Goal: Task Accomplishment & Management: Use online tool/utility

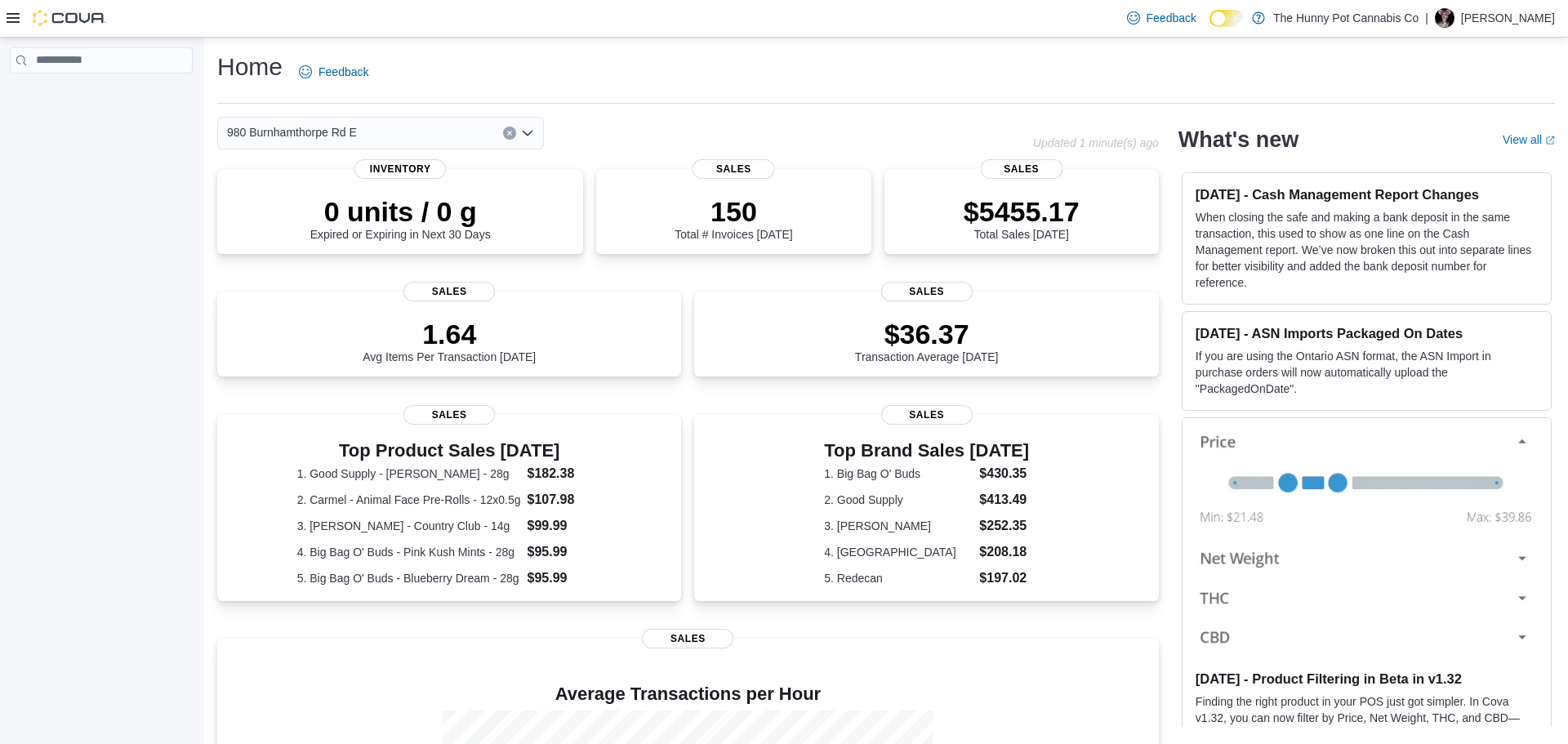
scroll to position [242, 0]
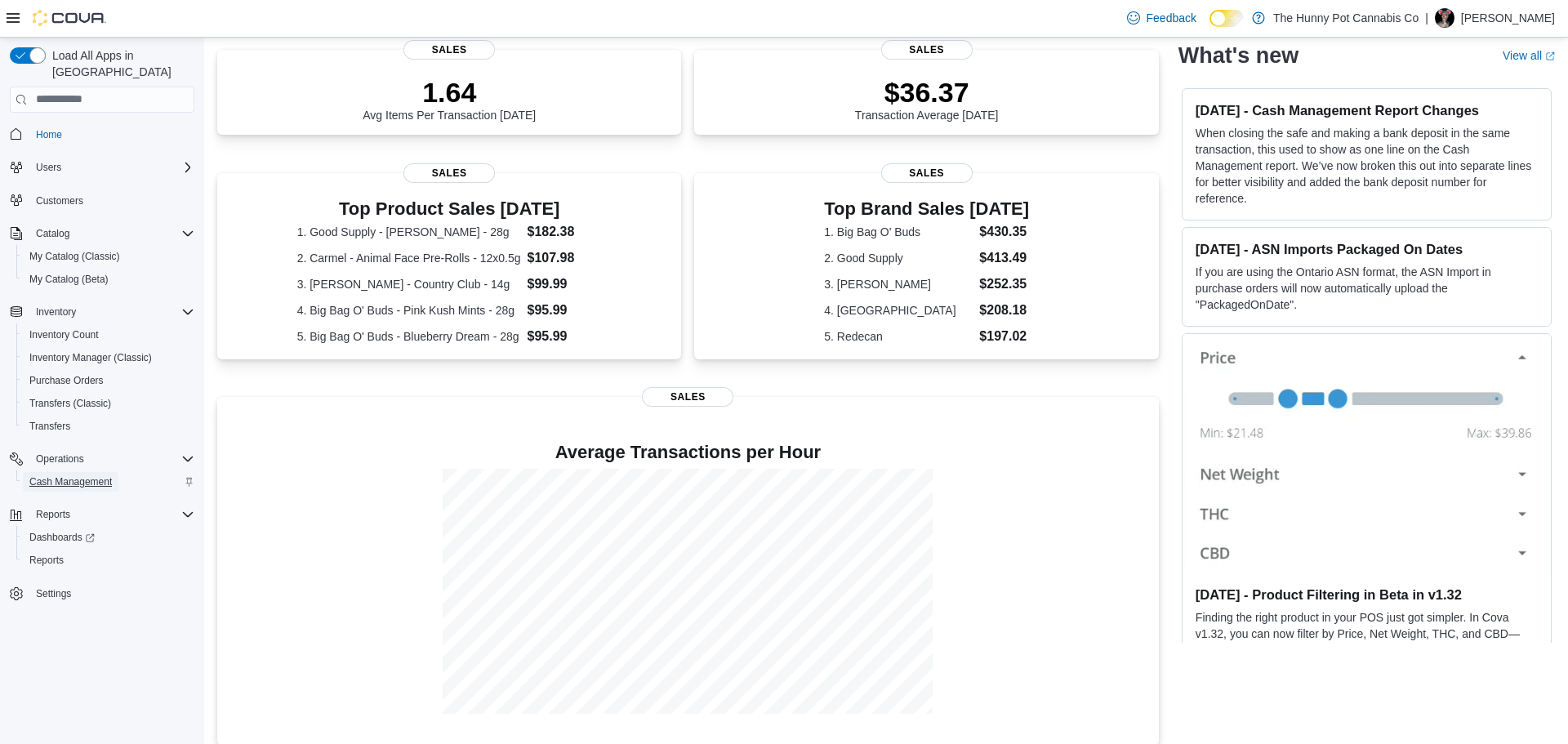
click at [98, 473] on span "Cash Management" at bounding box center [71, 482] width 82 height 20
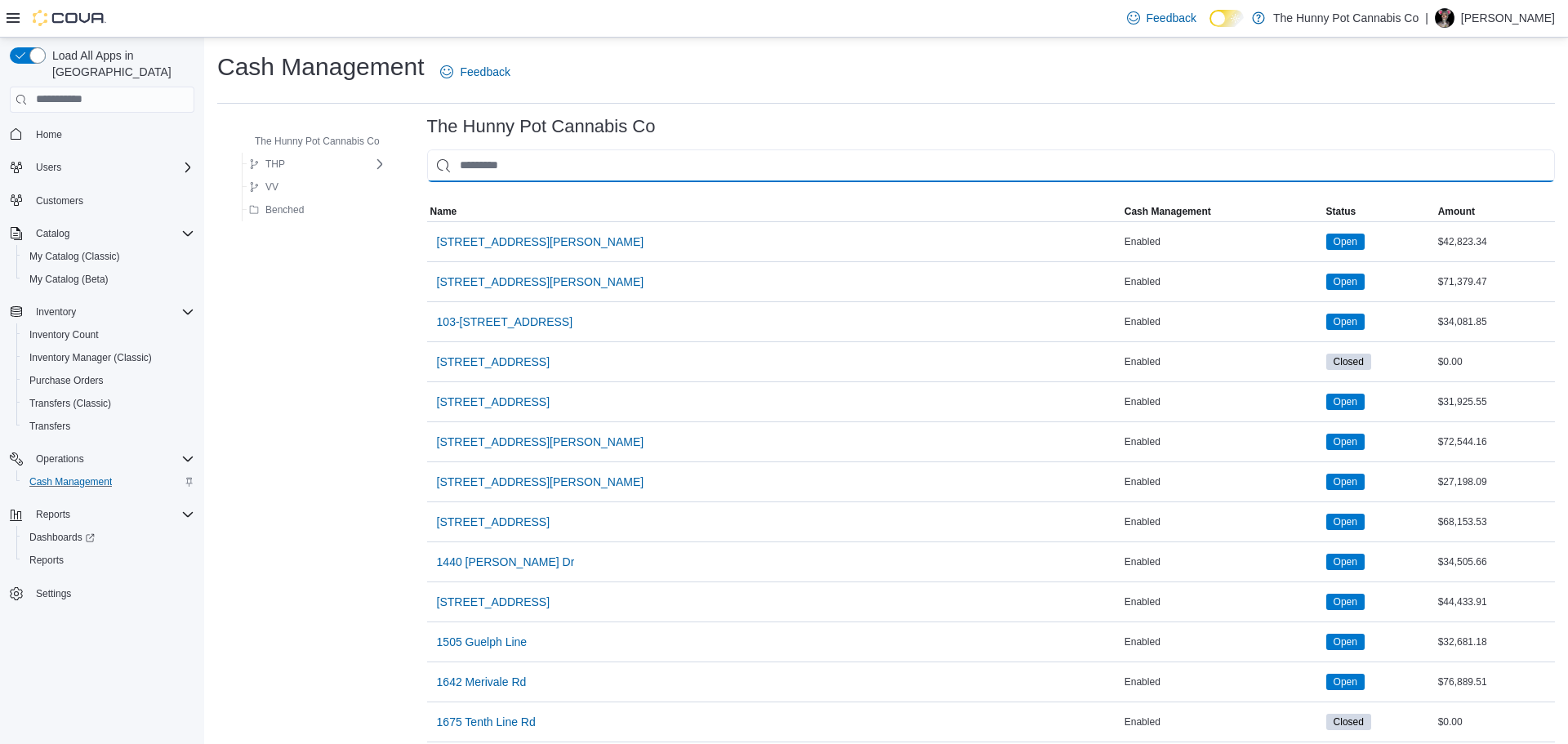
click at [529, 155] on input "This is a search bar. As you type, the results lower in the page will automatic…" at bounding box center [990, 166] width 1128 height 33
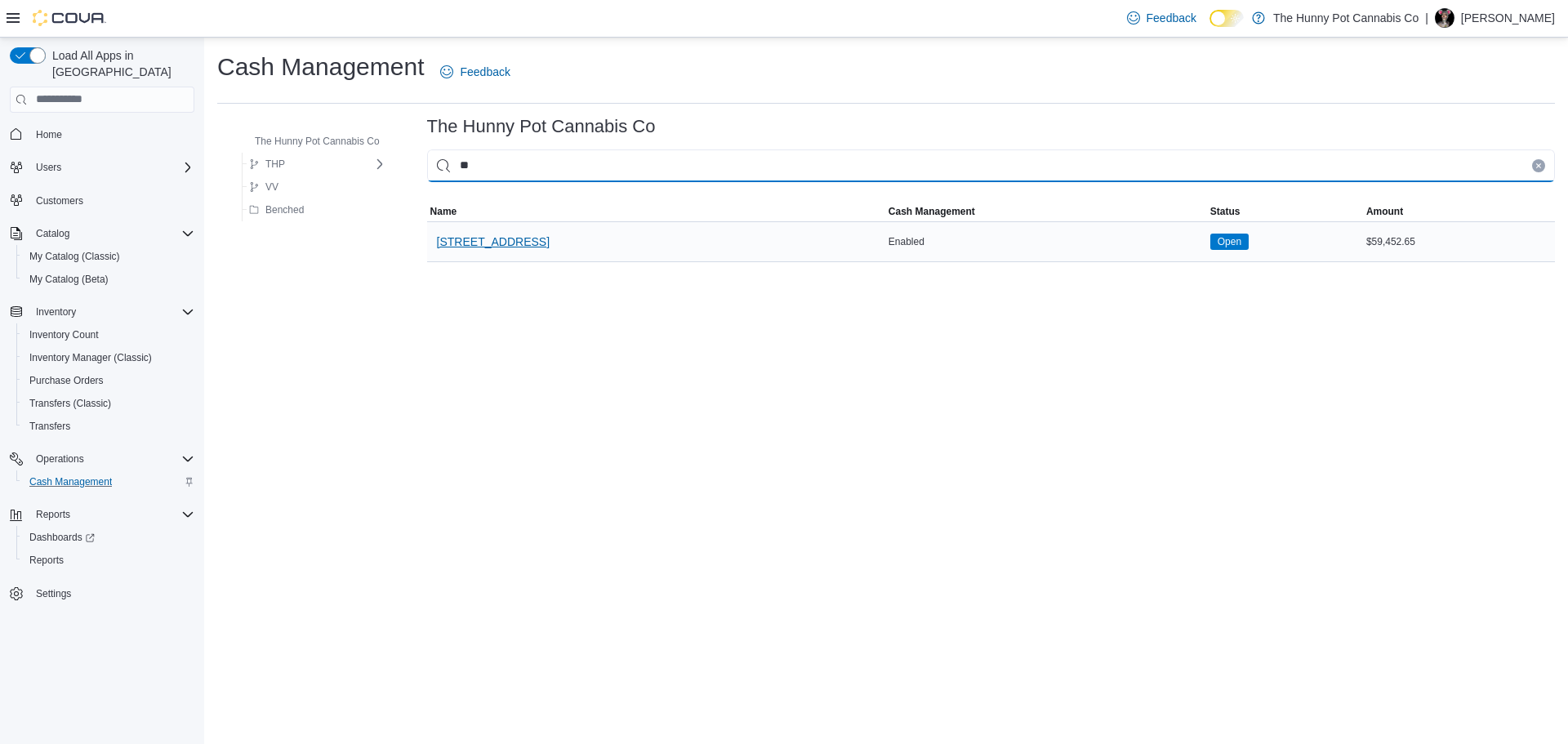
type input "*"
type input "***"
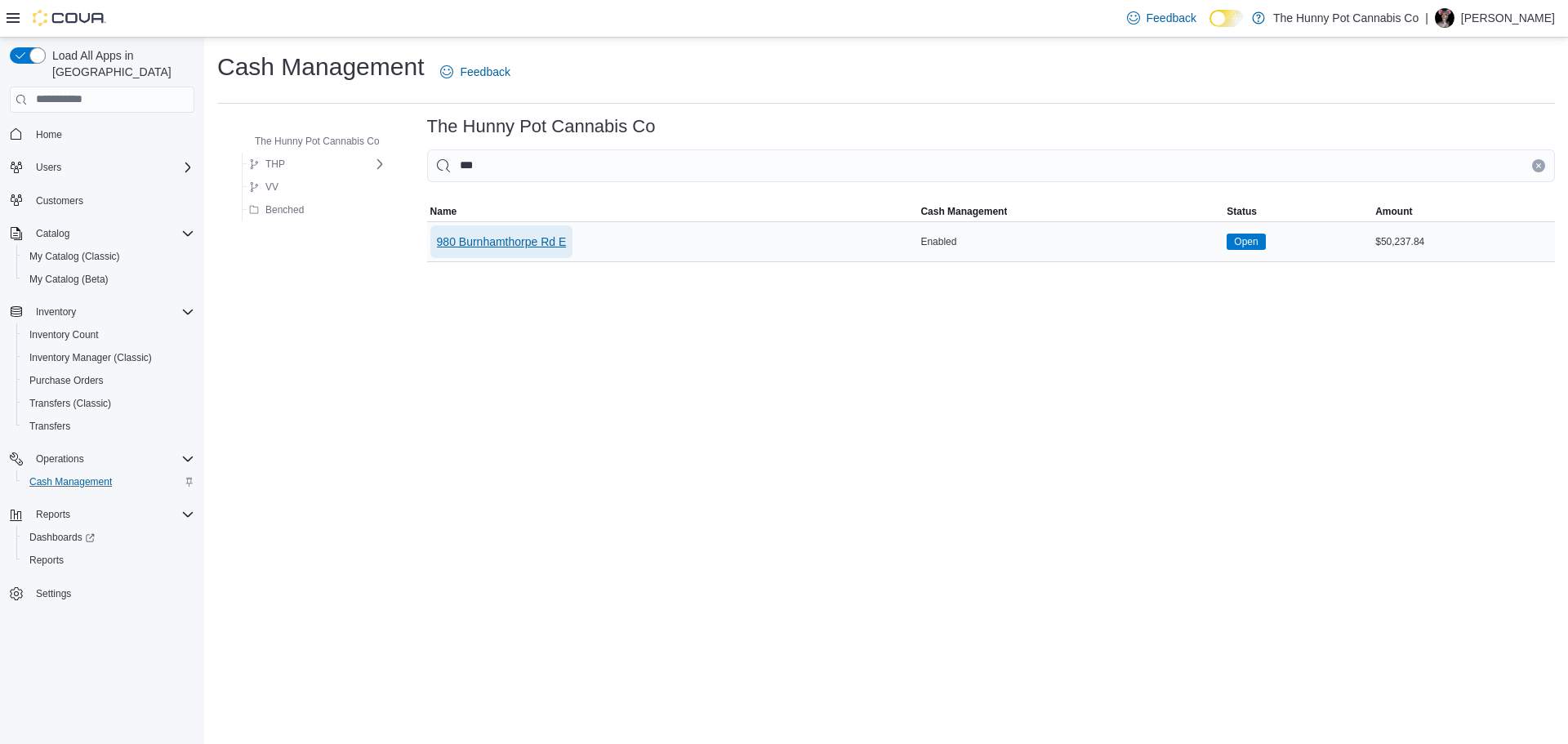
click at [488, 244] on span "980 Burnhamthorpe Rd E" at bounding box center [502, 242] width 130 height 16
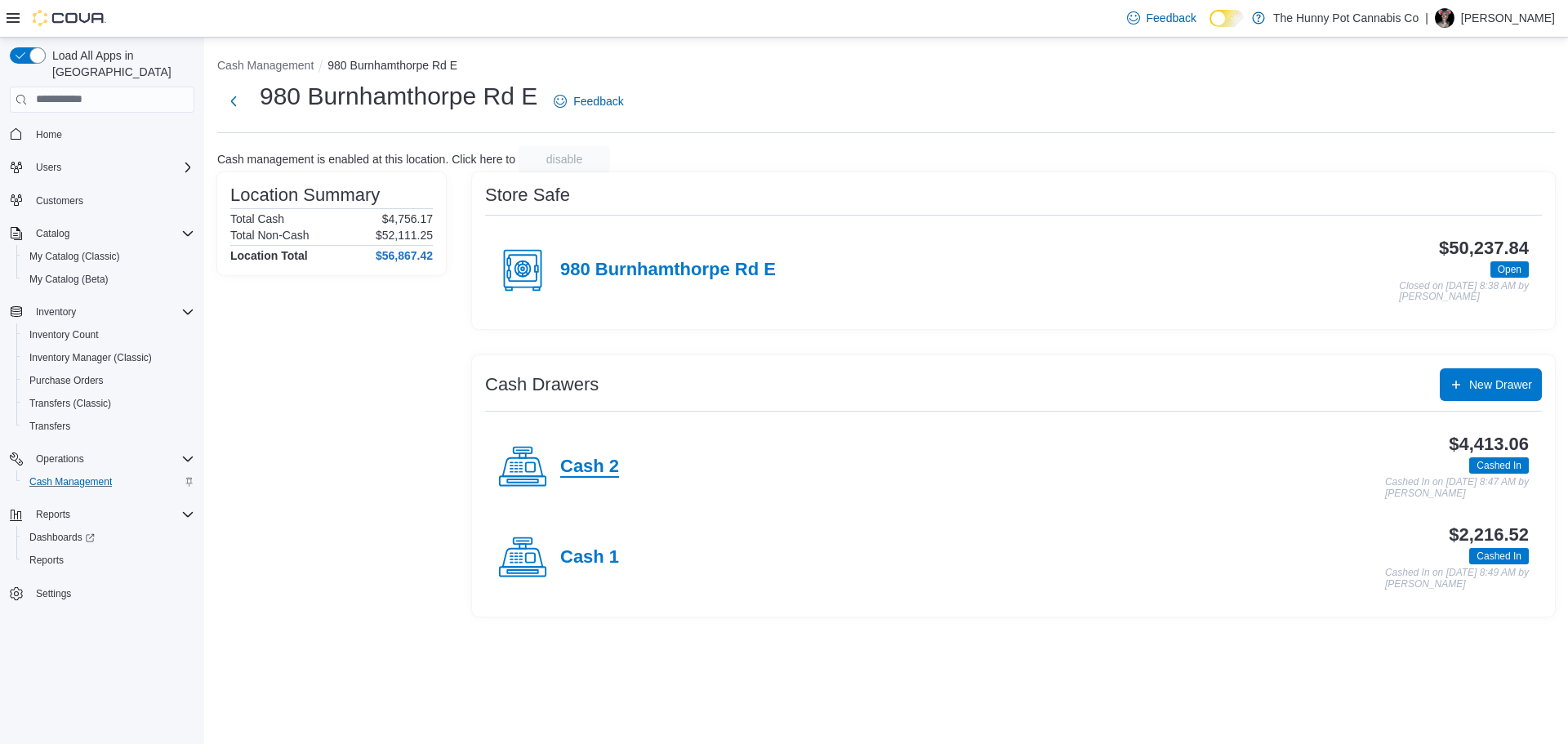
click at [601, 476] on h4 "Cash 2" at bounding box center [589, 467] width 58 height 21
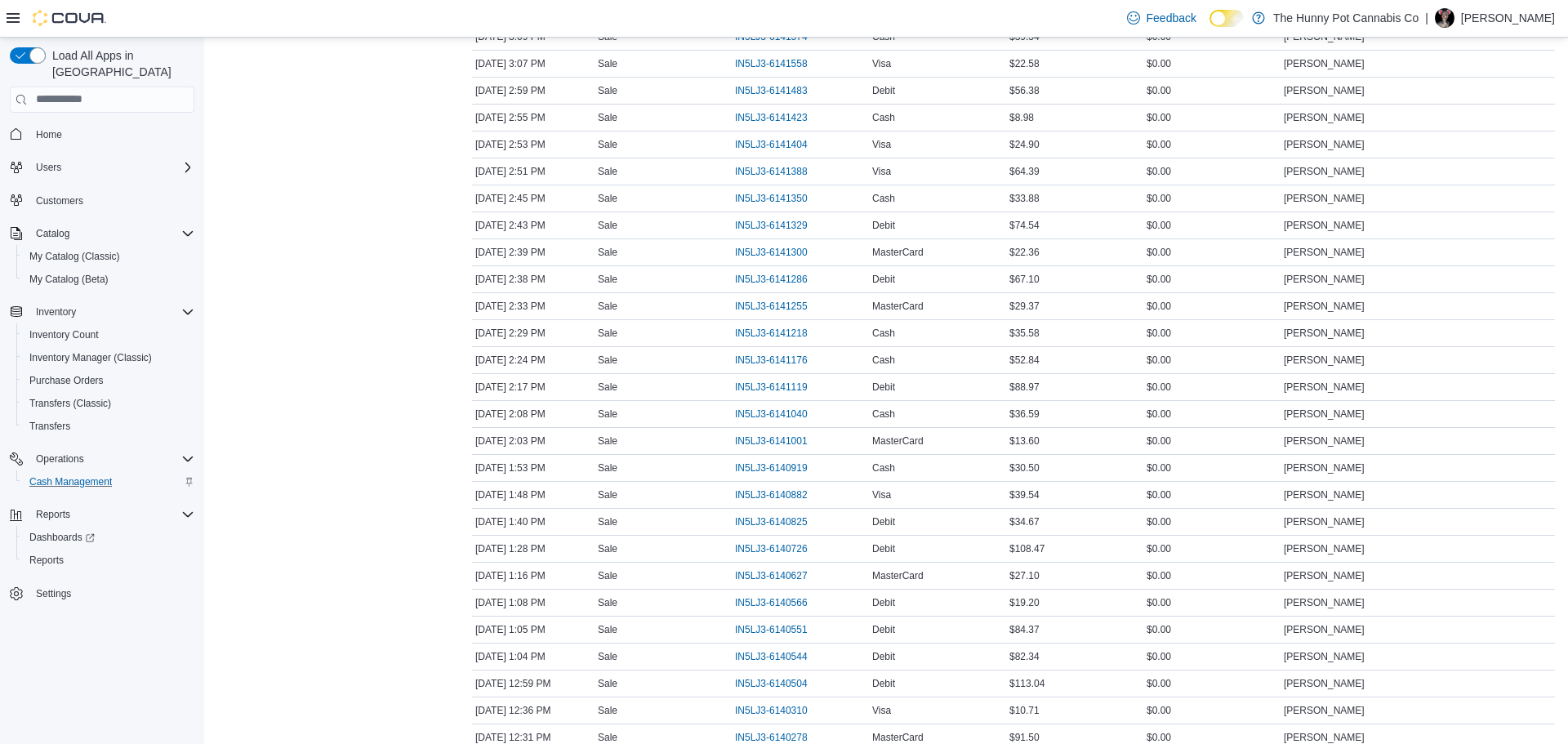
scroll to position [1365, 0]
click at [754, 632] on span "IN5LJ3-6140551" at bounding box center [772, 628] width 72 height 13
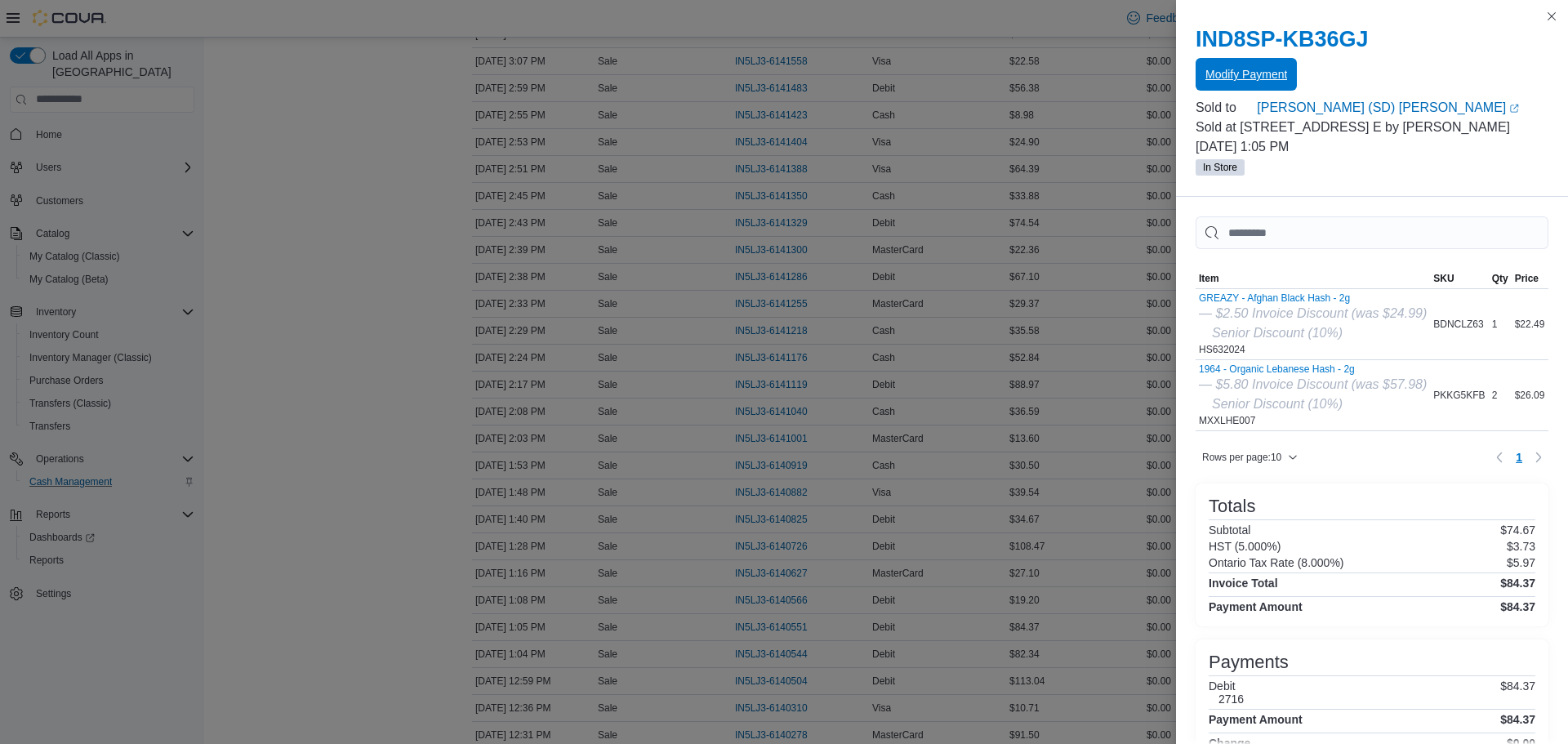
click at [1273, 79] on span "Modify Payment" at bounding box center [1246, 74] width 81 height 16
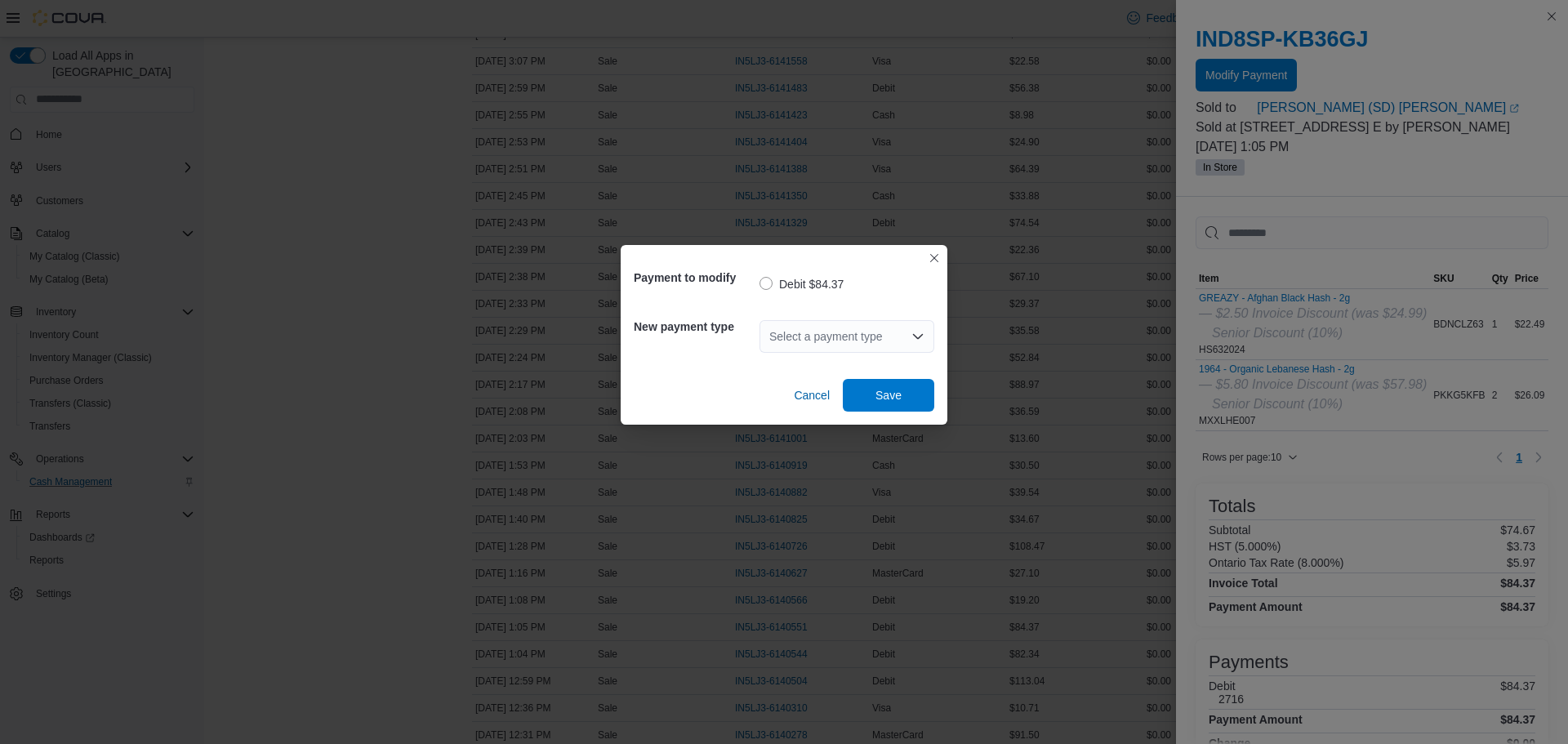
click at [879, 328] on div "Select a payment type" at bounding box center [847, 337] width 174 height 33
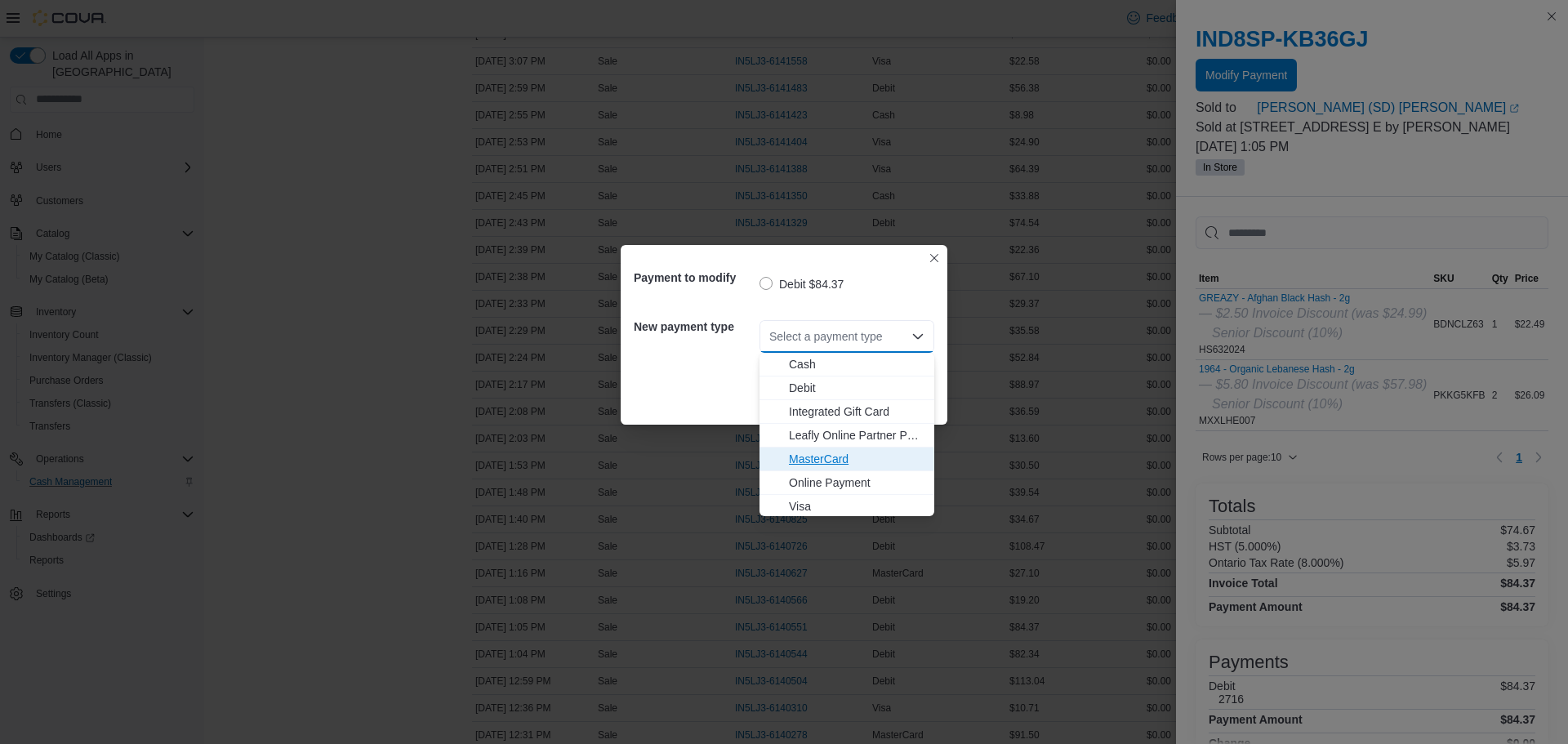
click at [836, 461] on span "MasterCard" at bounding box center [856, 459] width 136 height 16
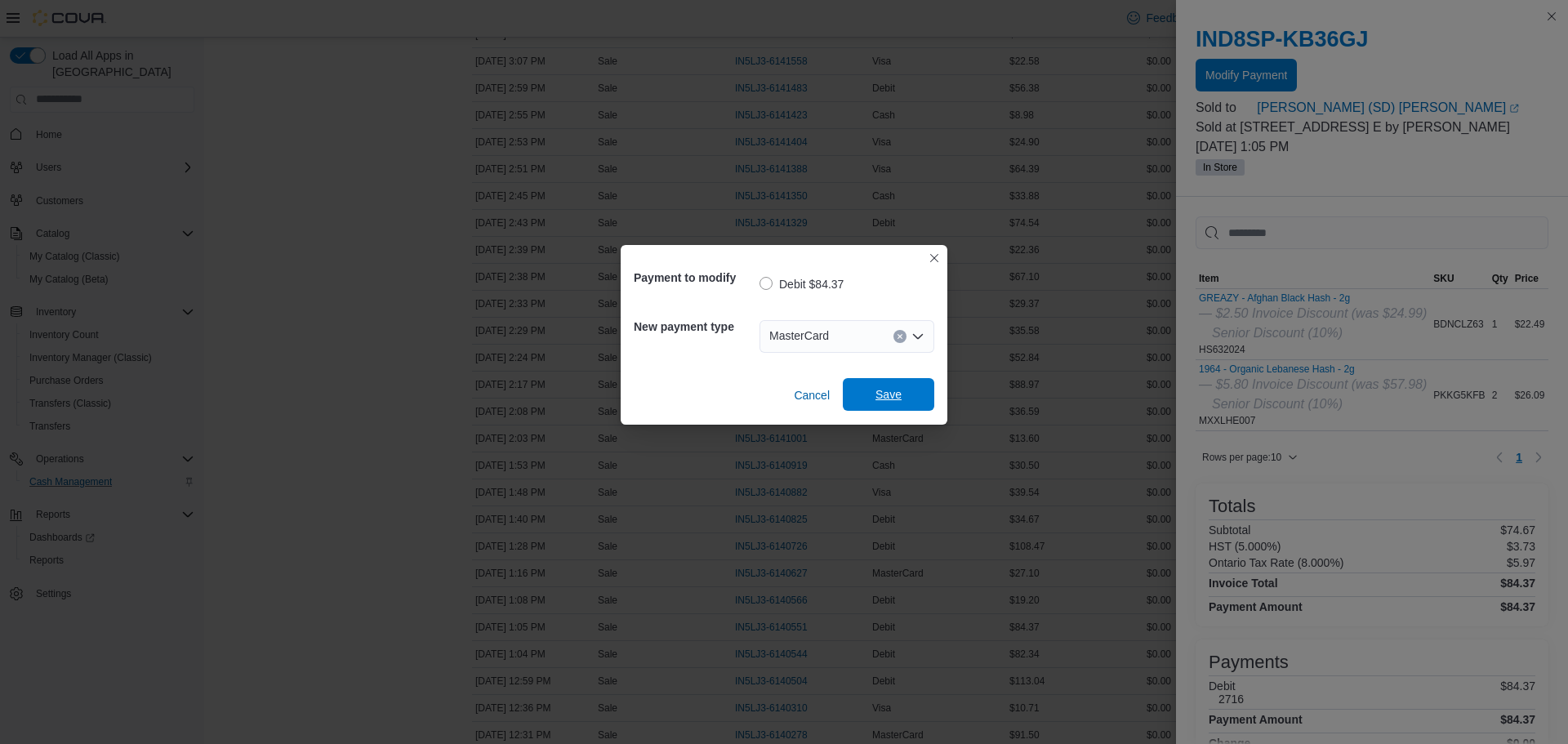
click at [885, 404] on span "Save" at bounding box center [888, 395] width 72 height 33
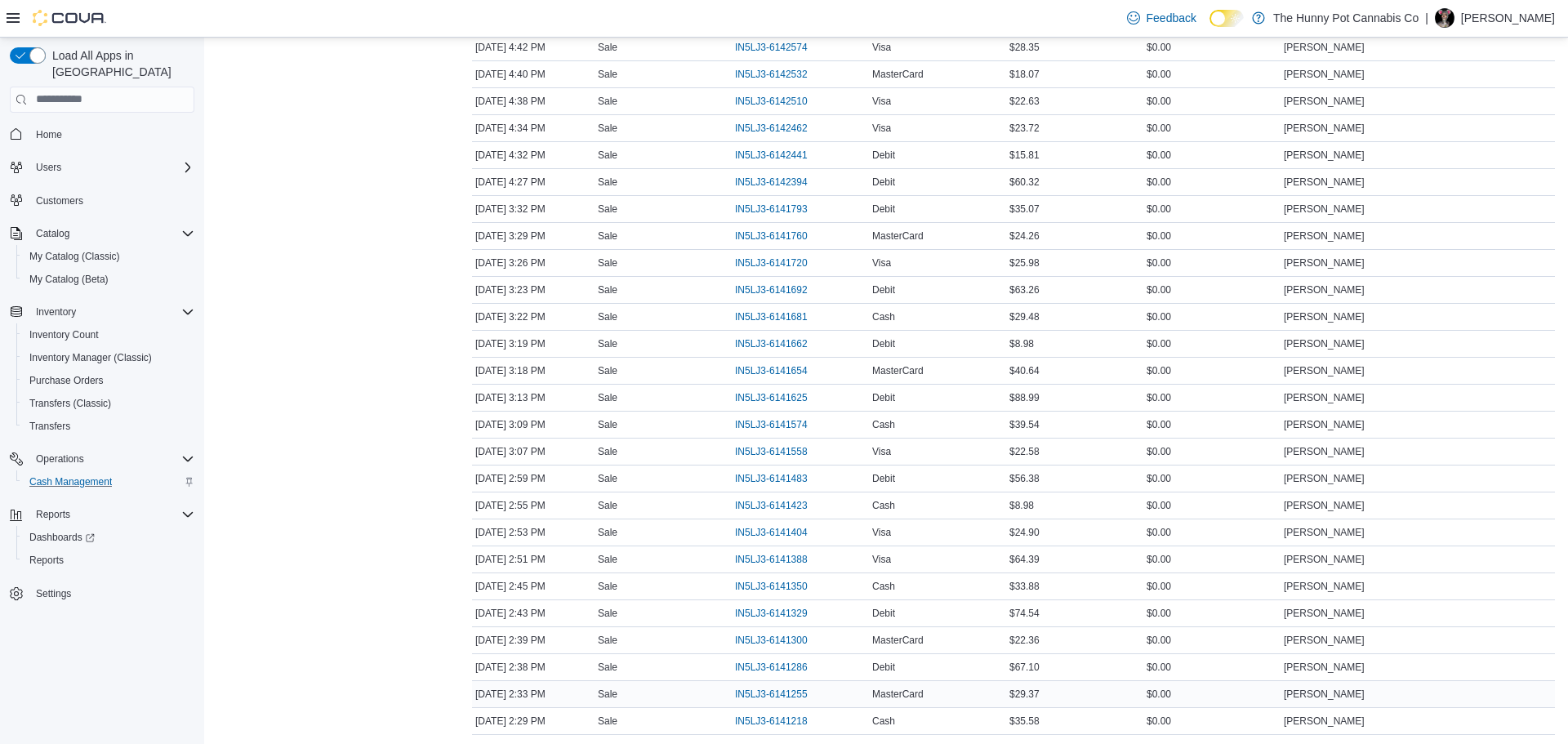
scroll to position [974, 0]
click at [791, 129] on span "IN5LJ3-6142462" at bounding box center [772, 129] width 72 height 13
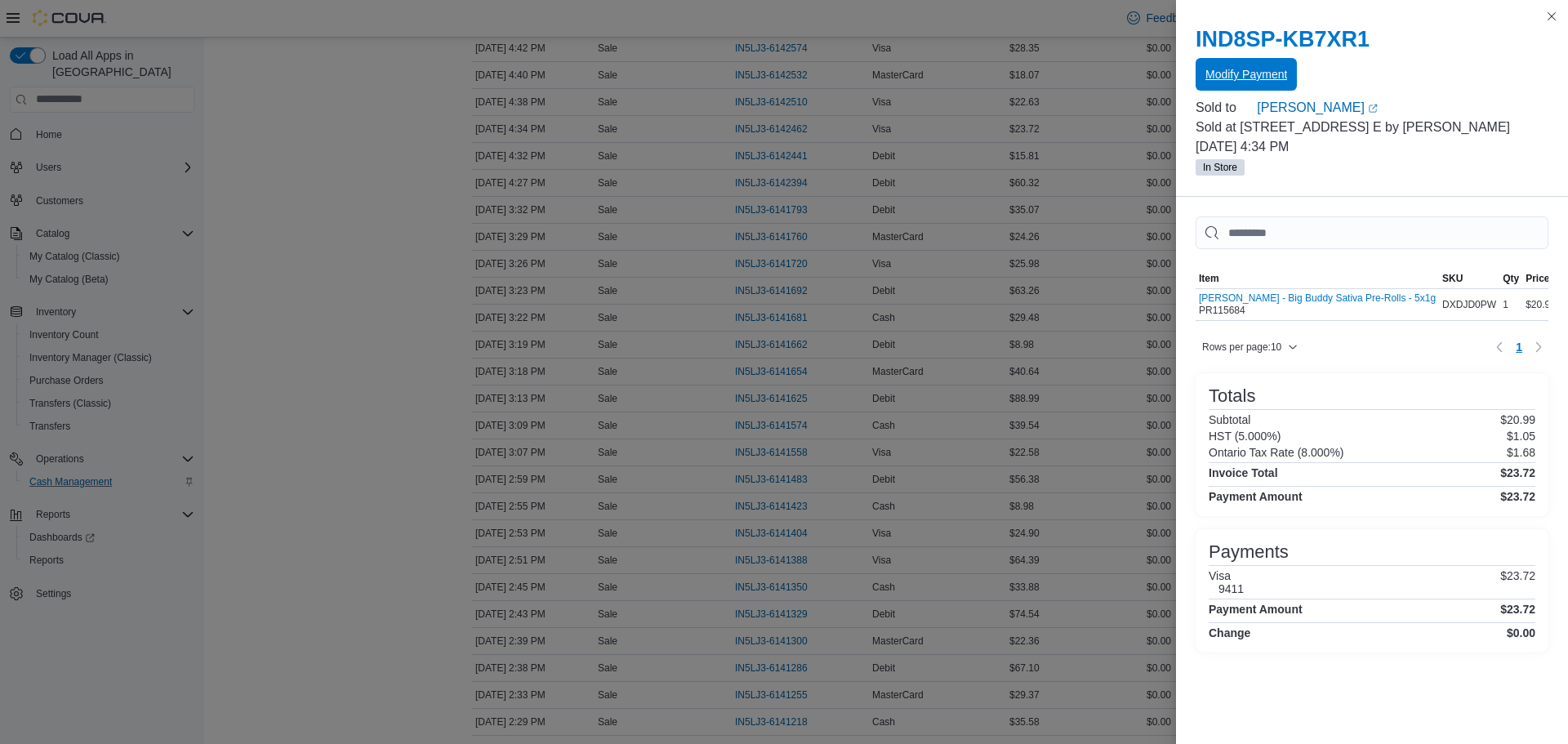
click at [1227, 77] on span "Modify Payment" at bounding box center [1246, 74] width 81 height 16
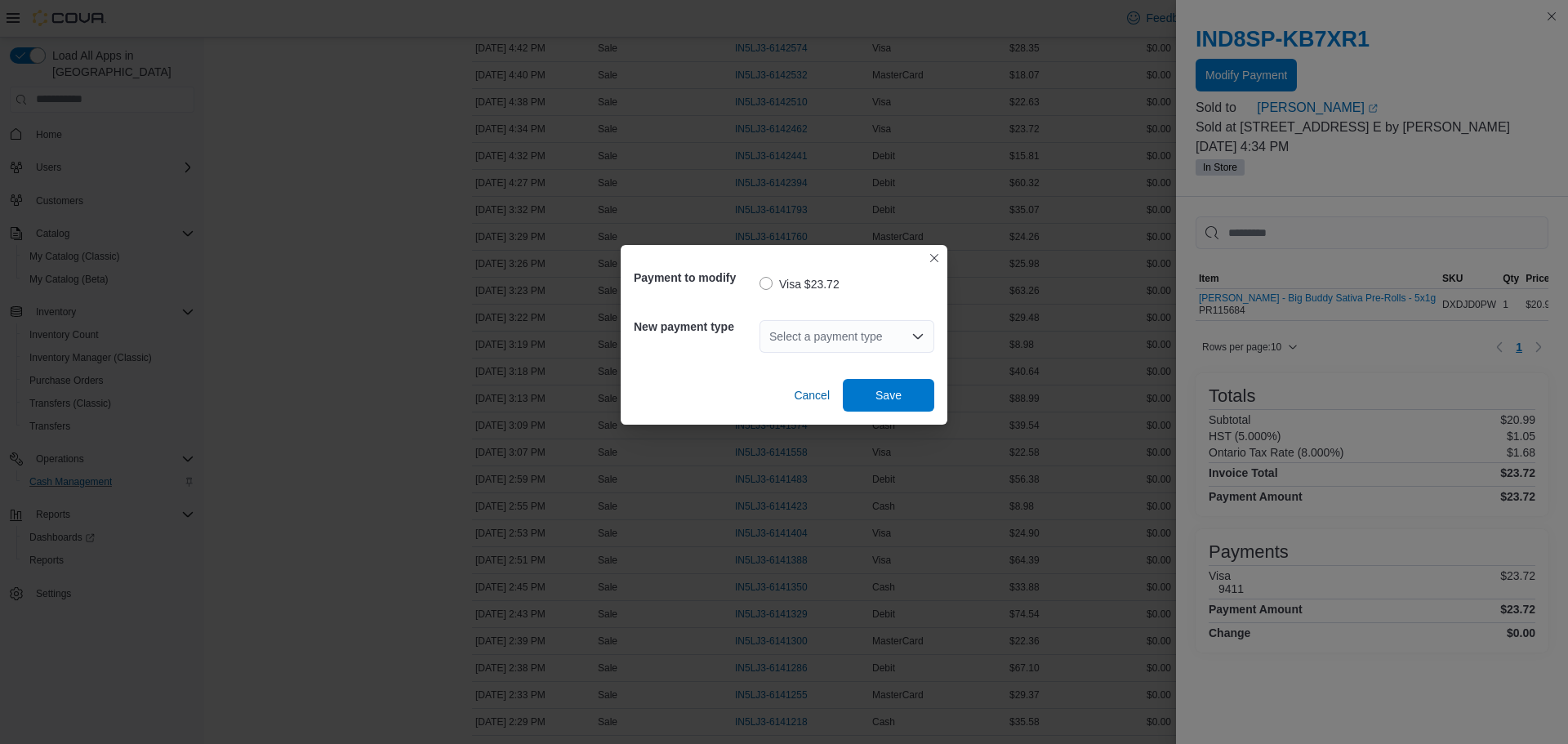
click at [769, 333] on input "Accessible screen reader label" at bounding box center [770, 337] width 2 height 20
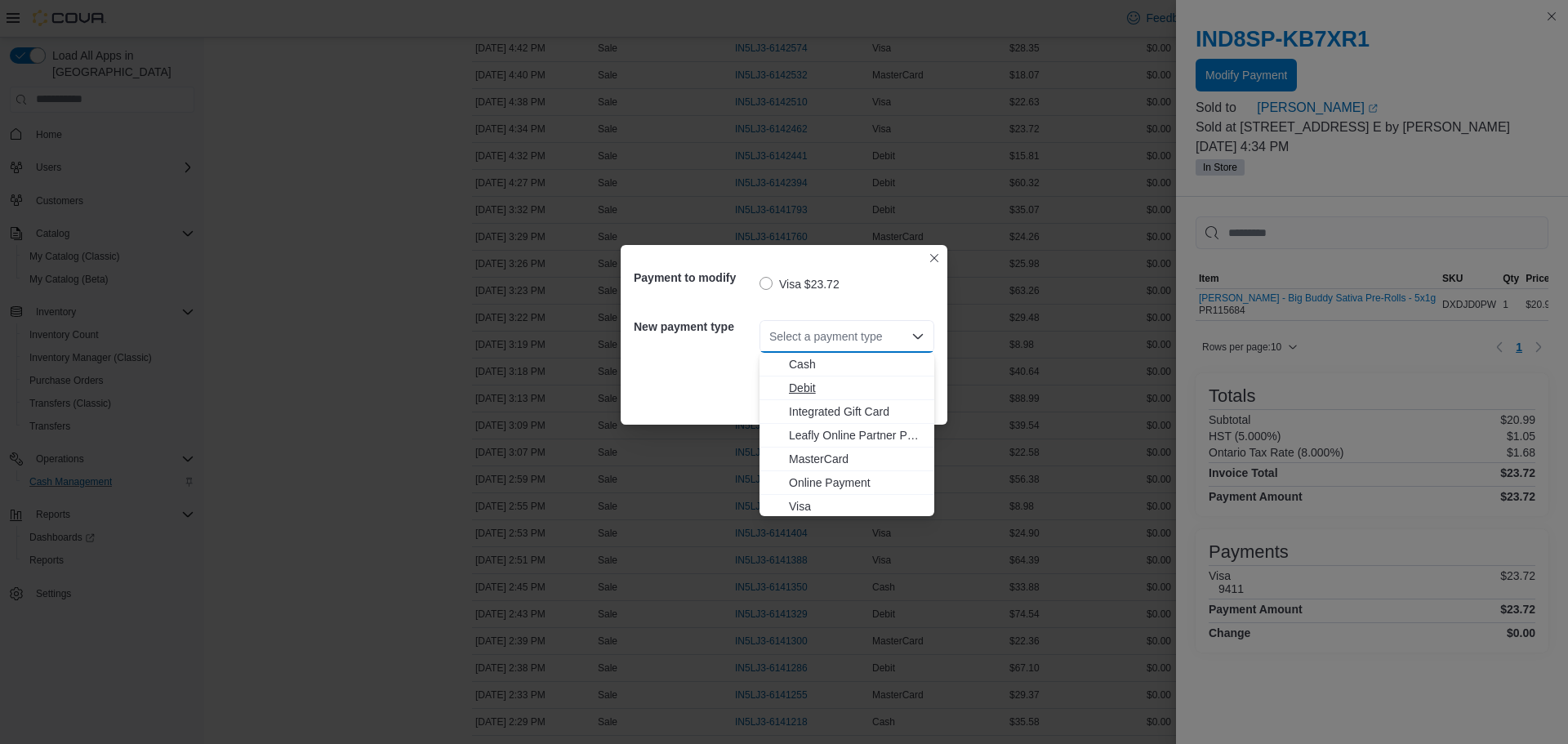
click at [794, 384] on span "Debit" at bounding box center [856, 388] width 136 height 16
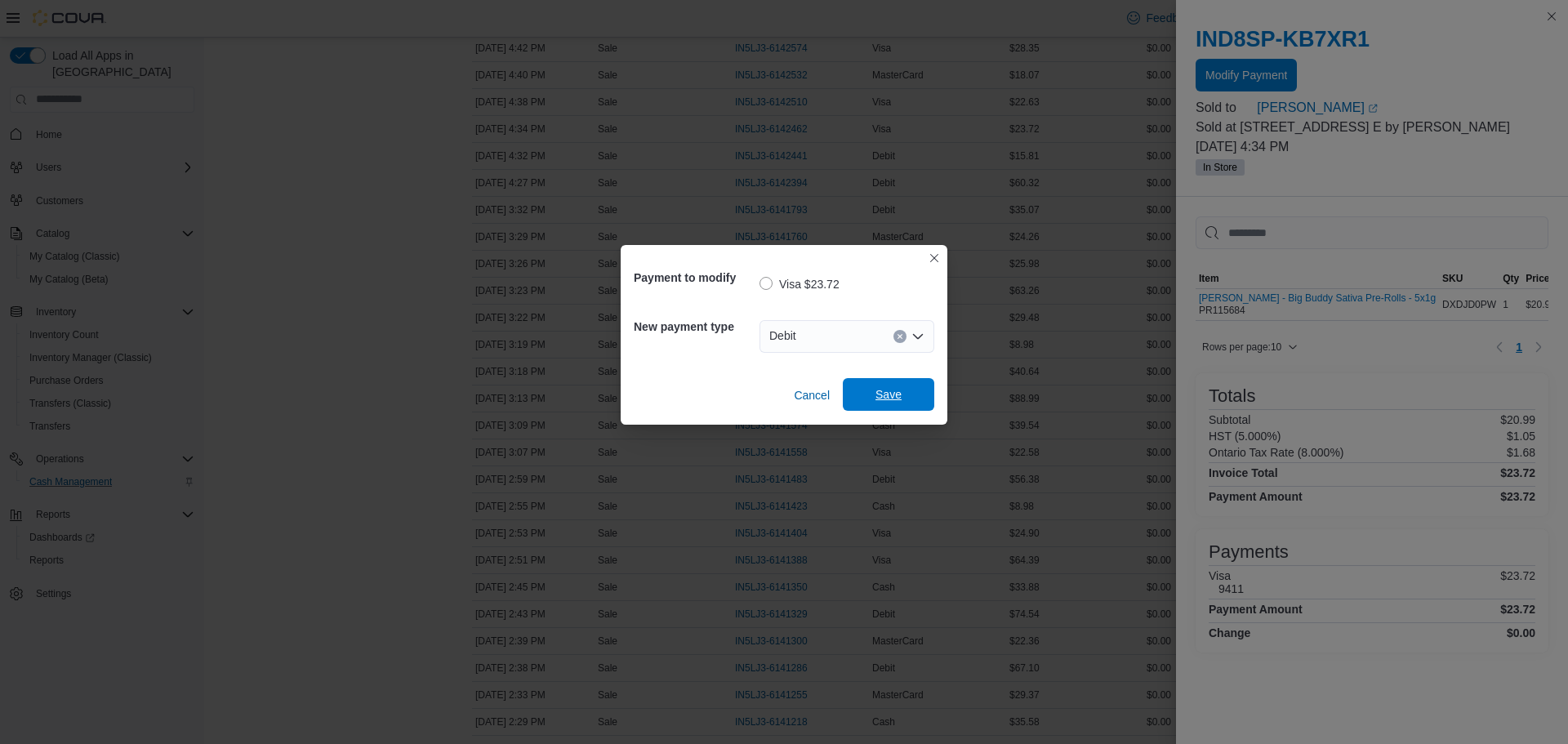
click at [867, 396] on span "Save" at bounding box center [888, 395] width 72 height 33
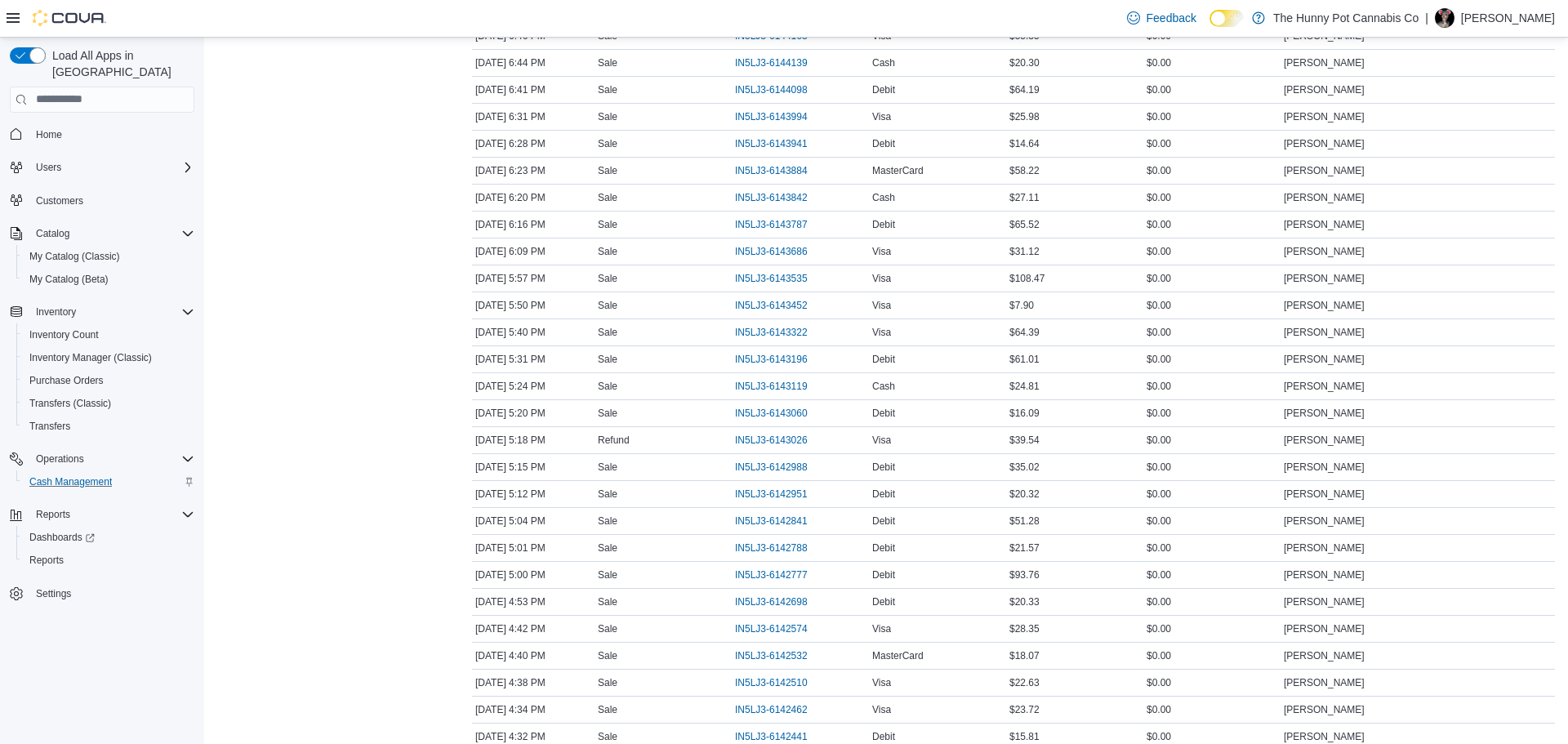
scroll to position [375, 0]
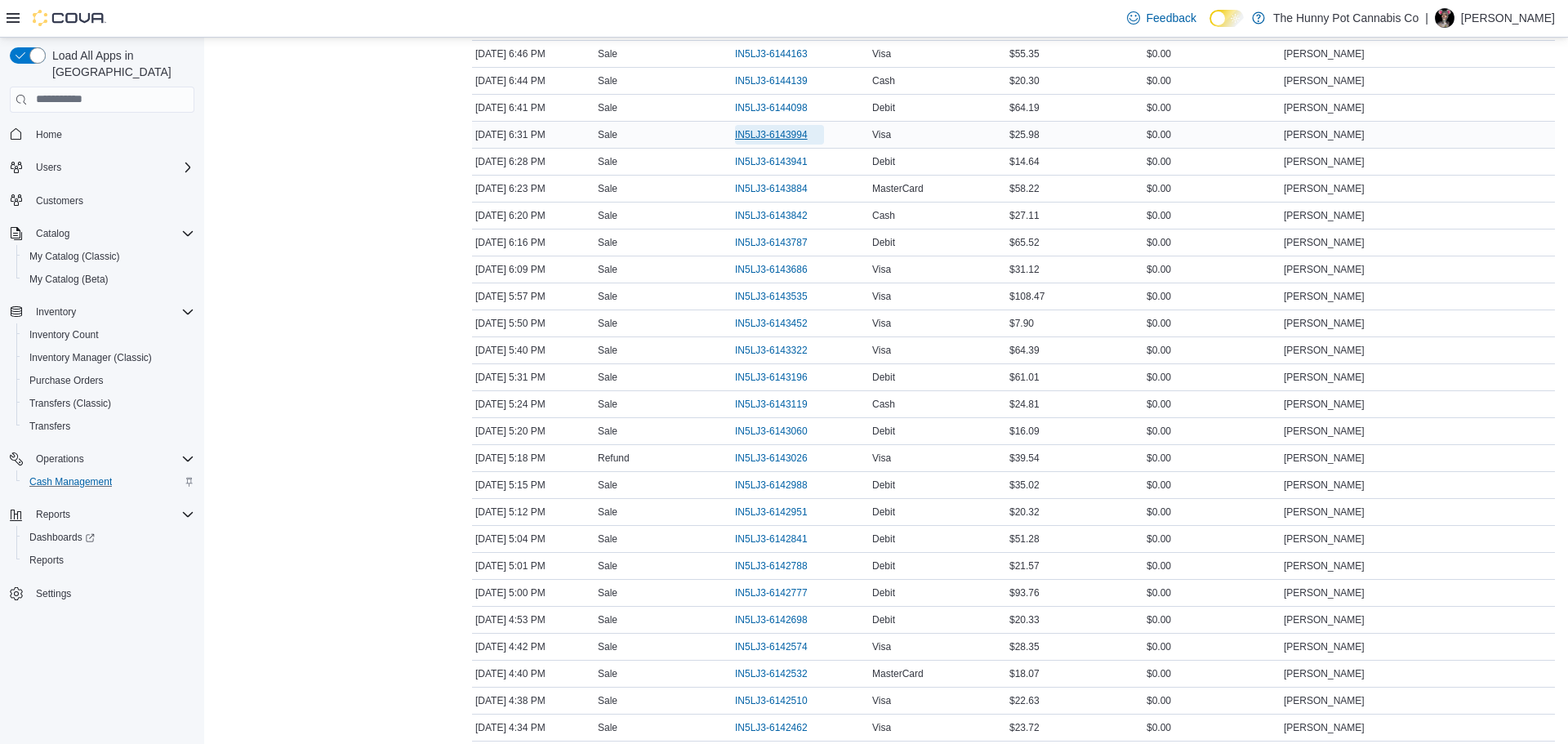
click at [786, 138] on span "IN5LJ3-6143994" at bounding box center [772, 135] width 72 height 13
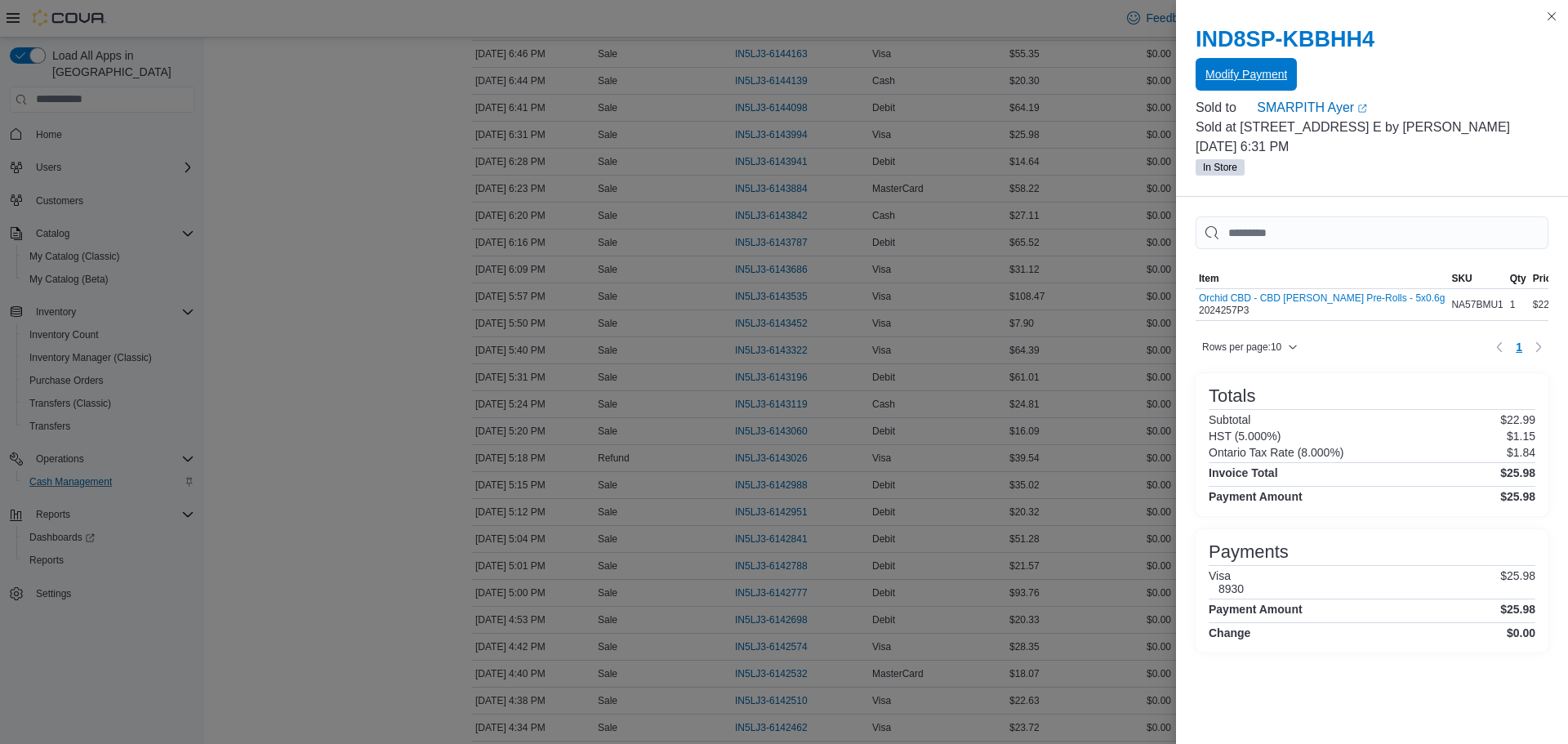
click at [1199, 70] on button "Modify Payment" at bounding box center [1246, 74] width 101 height 33
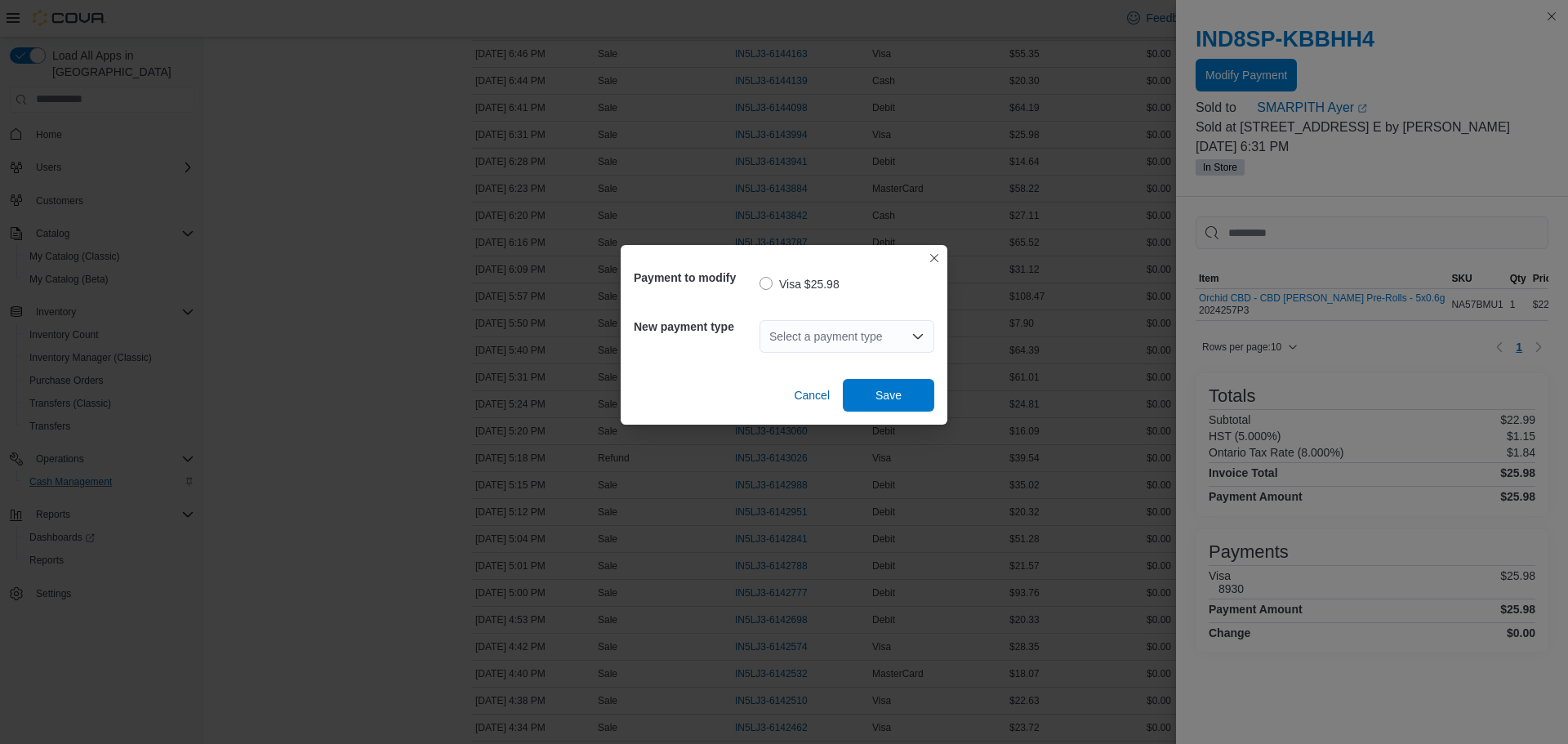
click at [893, 332] on div "Select a payment type" at bounding box center [847, 337] width 174 height 33
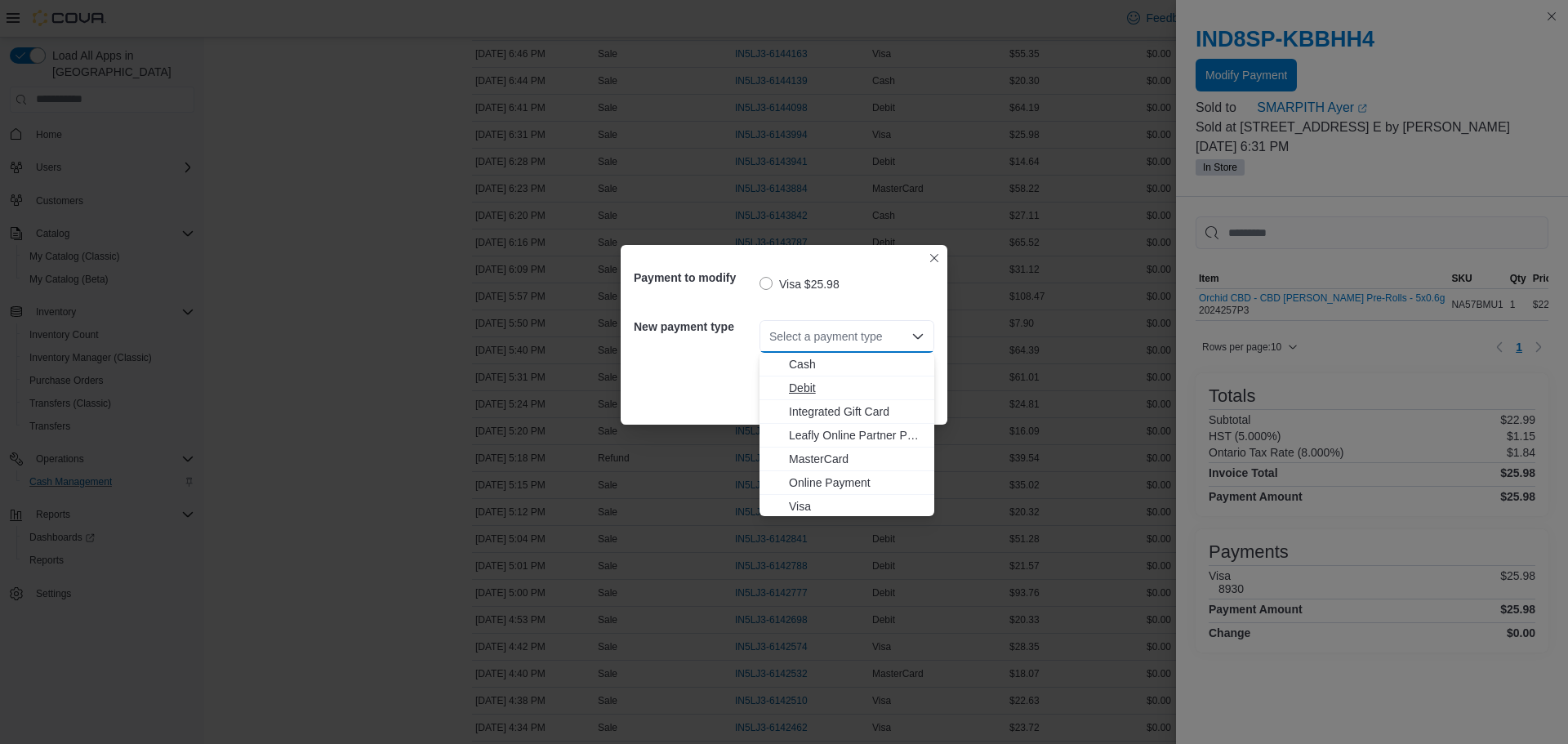
click at [839, 384] on span "Debit" at bounding box center [856, 388] width 136 height 16
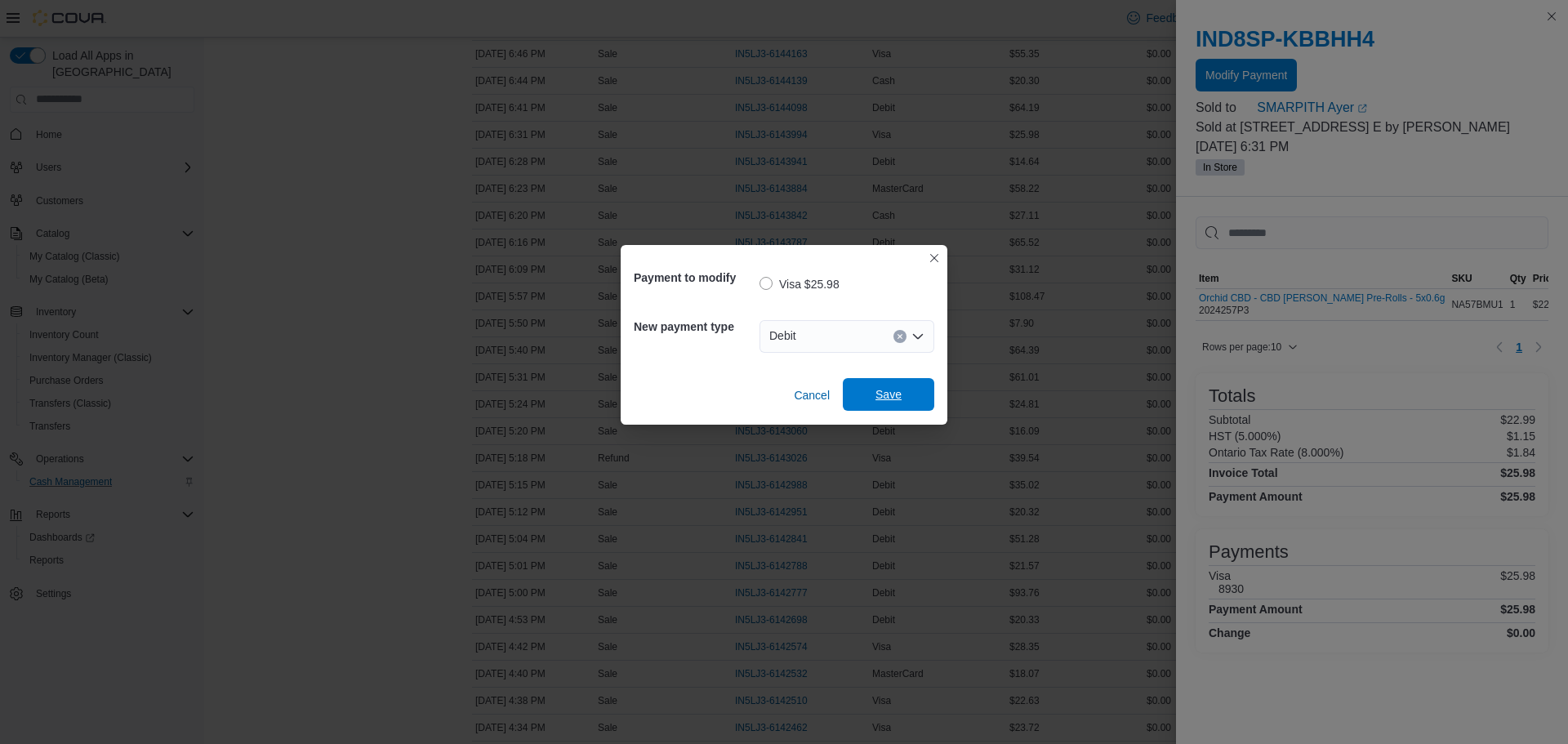
click at [870, 393] on span "Save" at bounding box center [888, 395] width 72 height 33
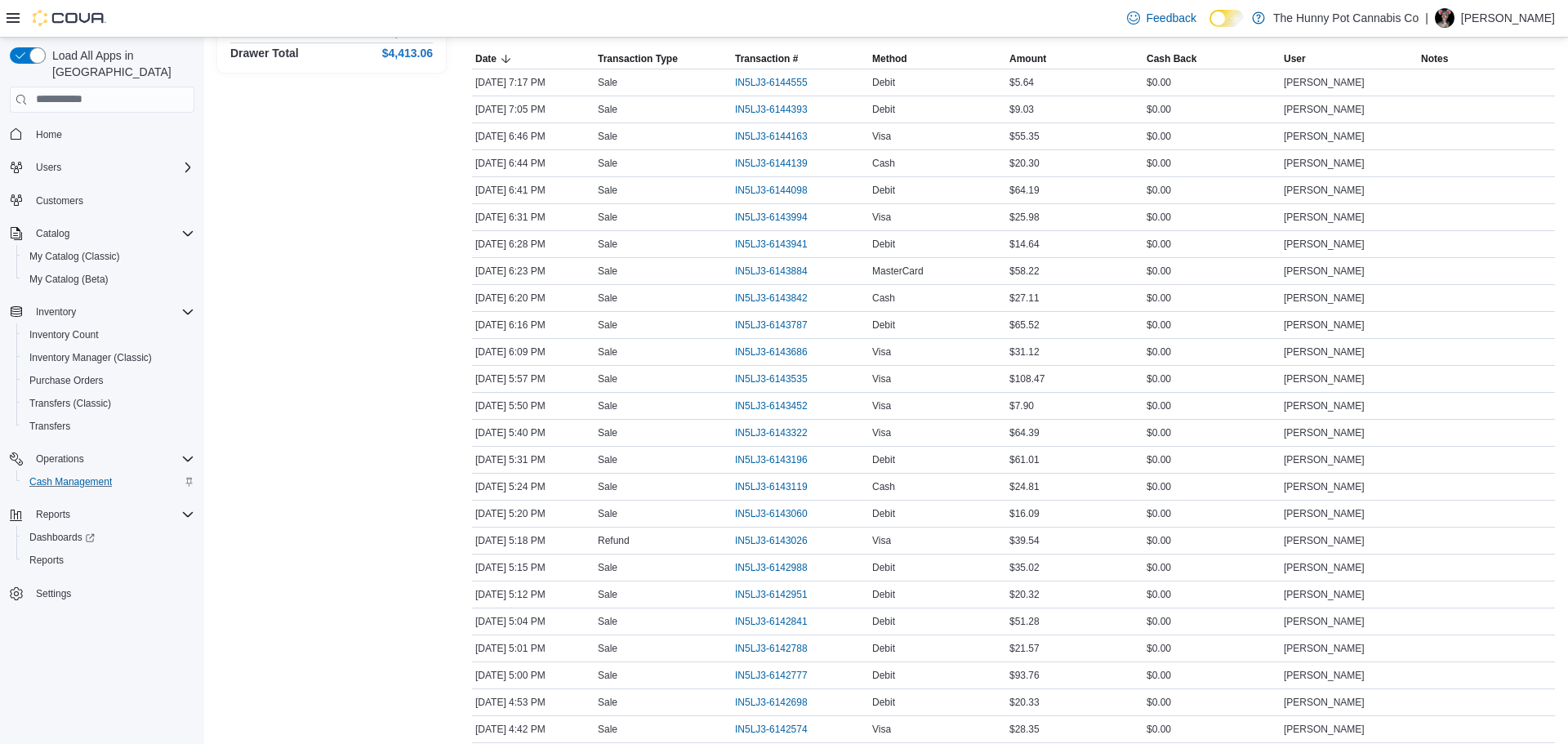
scroll to position [291, 0]
click at [753, 217] on span "IN5LJ3-6143994" at bounding box center [772, 219] width 72 height 13
click at [735, 187] on span "IN5LJ3-6144098" at bounding box center [772, 192] width 72 height 13
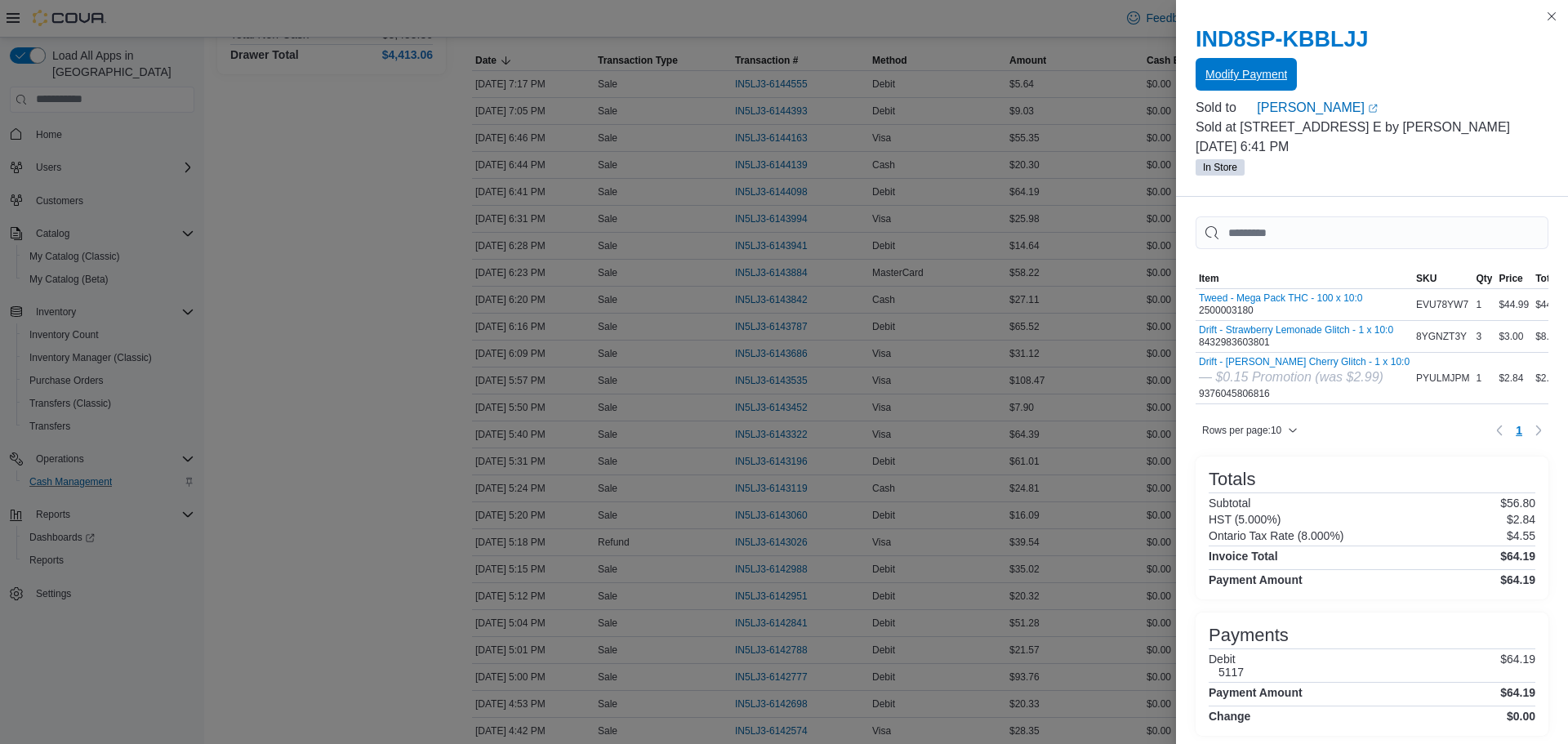
click at [1234, 67] on span "Modify Payment" at bounding box center [1246, 74] width 81 height 16
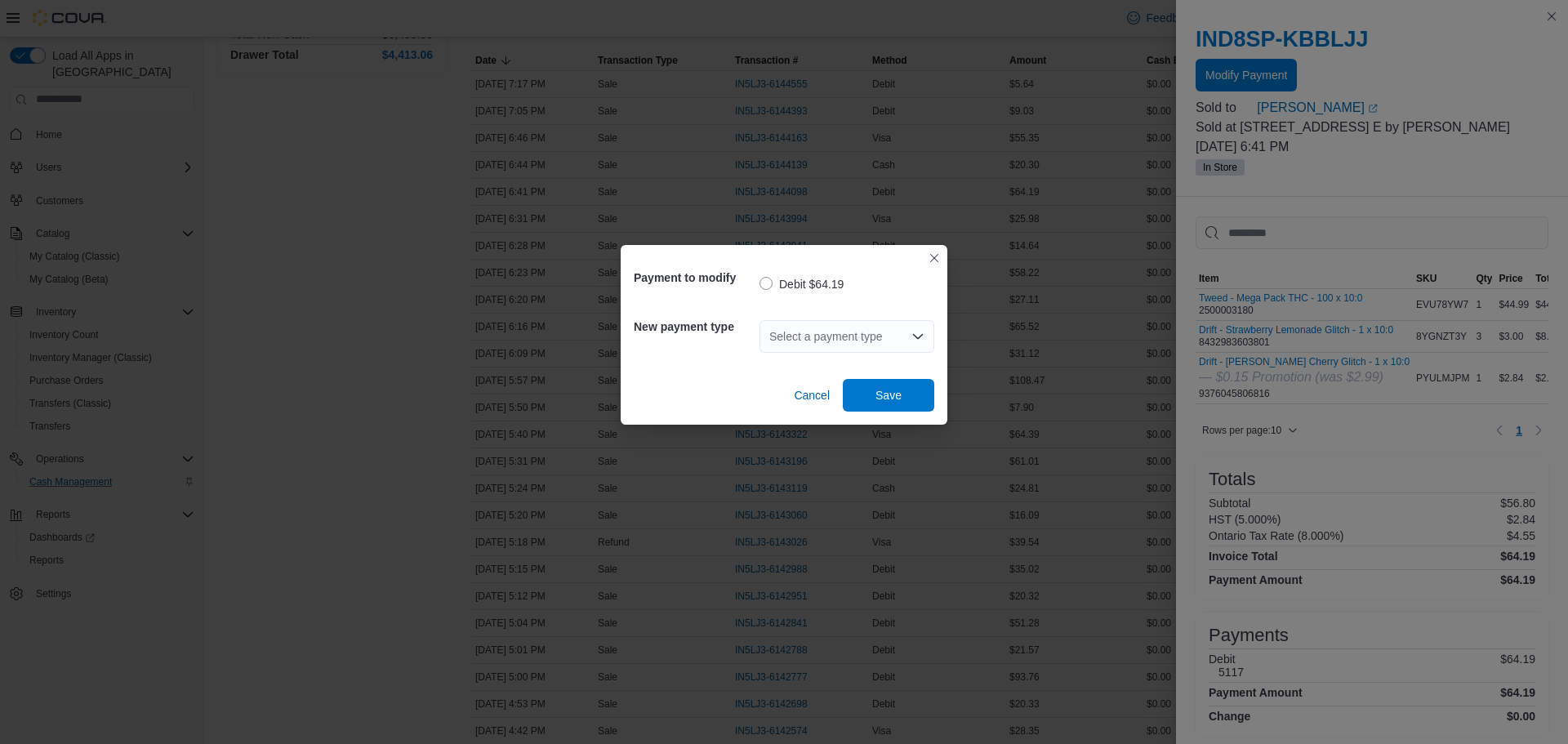
click at [864, 343] on div "Select a payment type" at bounding box center [847, 337] width 174 height 33
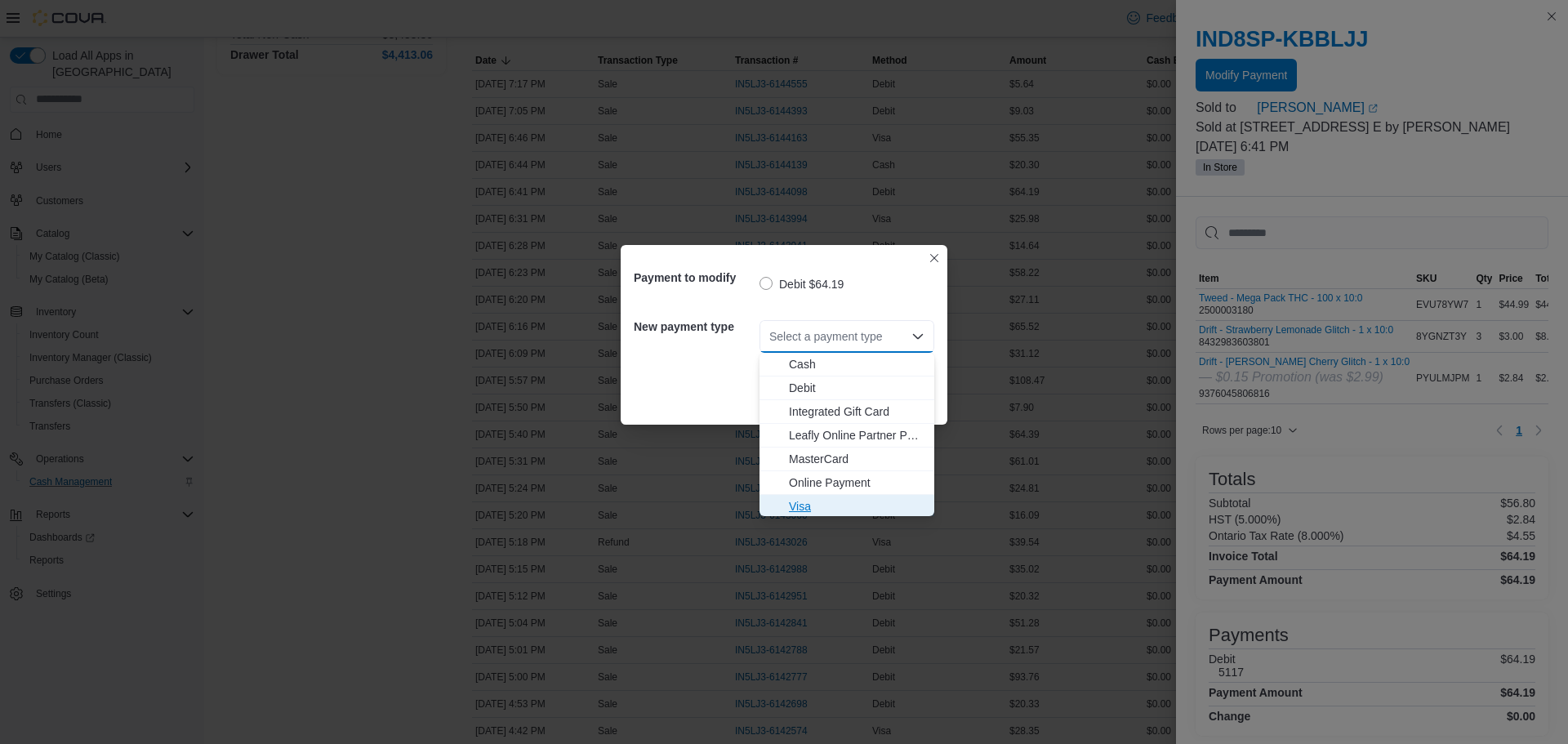
click at [807, 497] on button "Visa" at bounding box center [847, 507] width 174 height 24
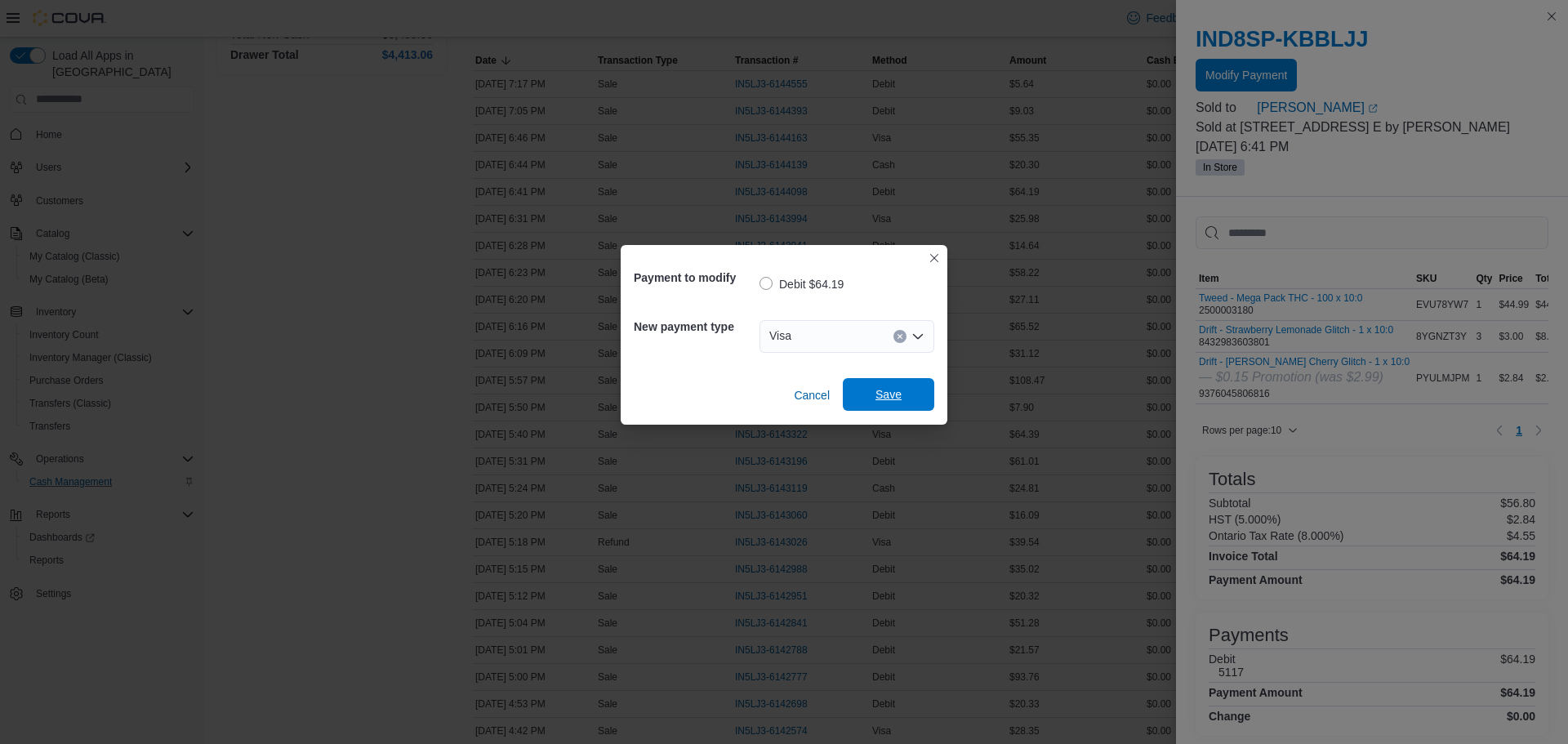
click at [890, 398] on span "Save" at bounding box center [888, 395] width 26 height 16
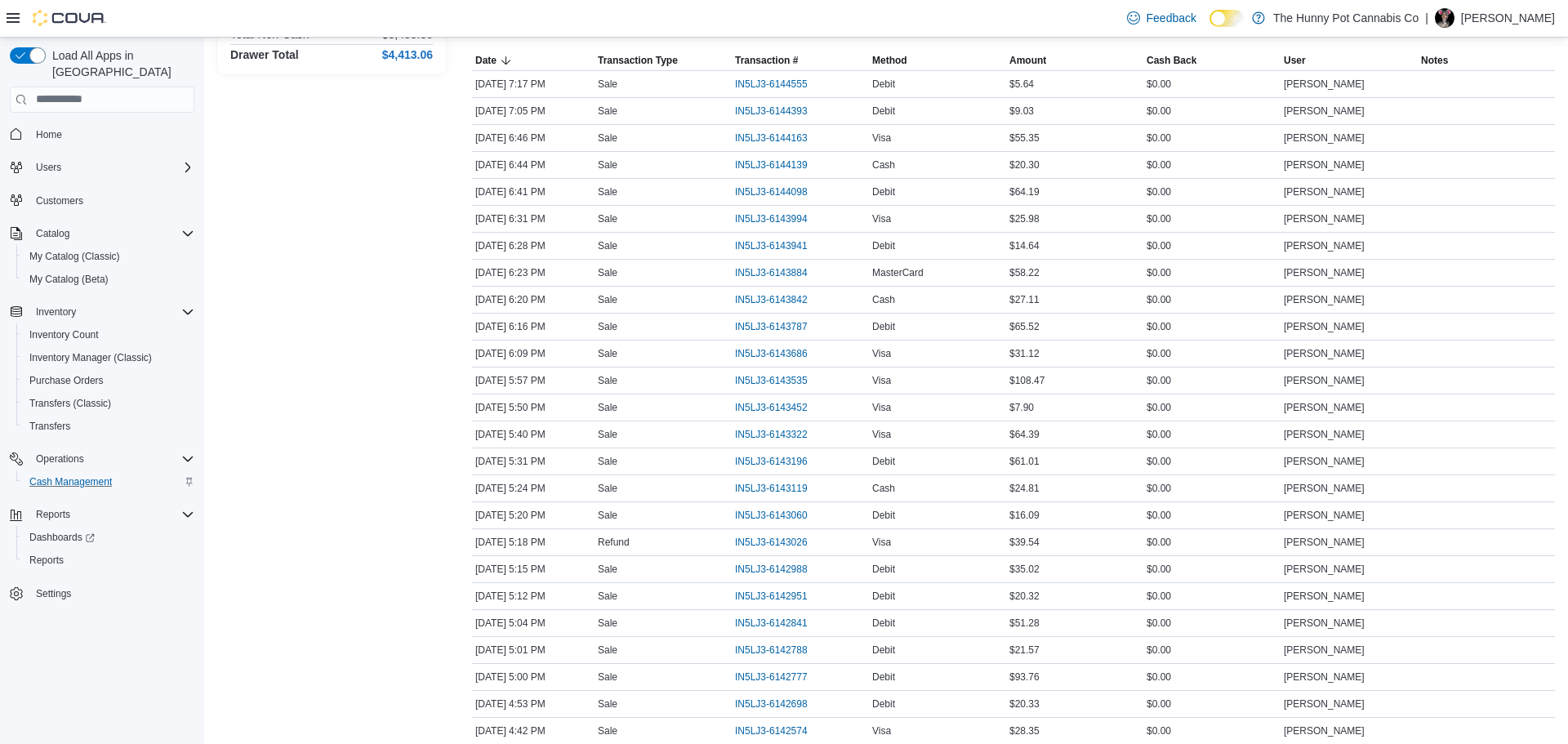
scroll to position [0, 0]
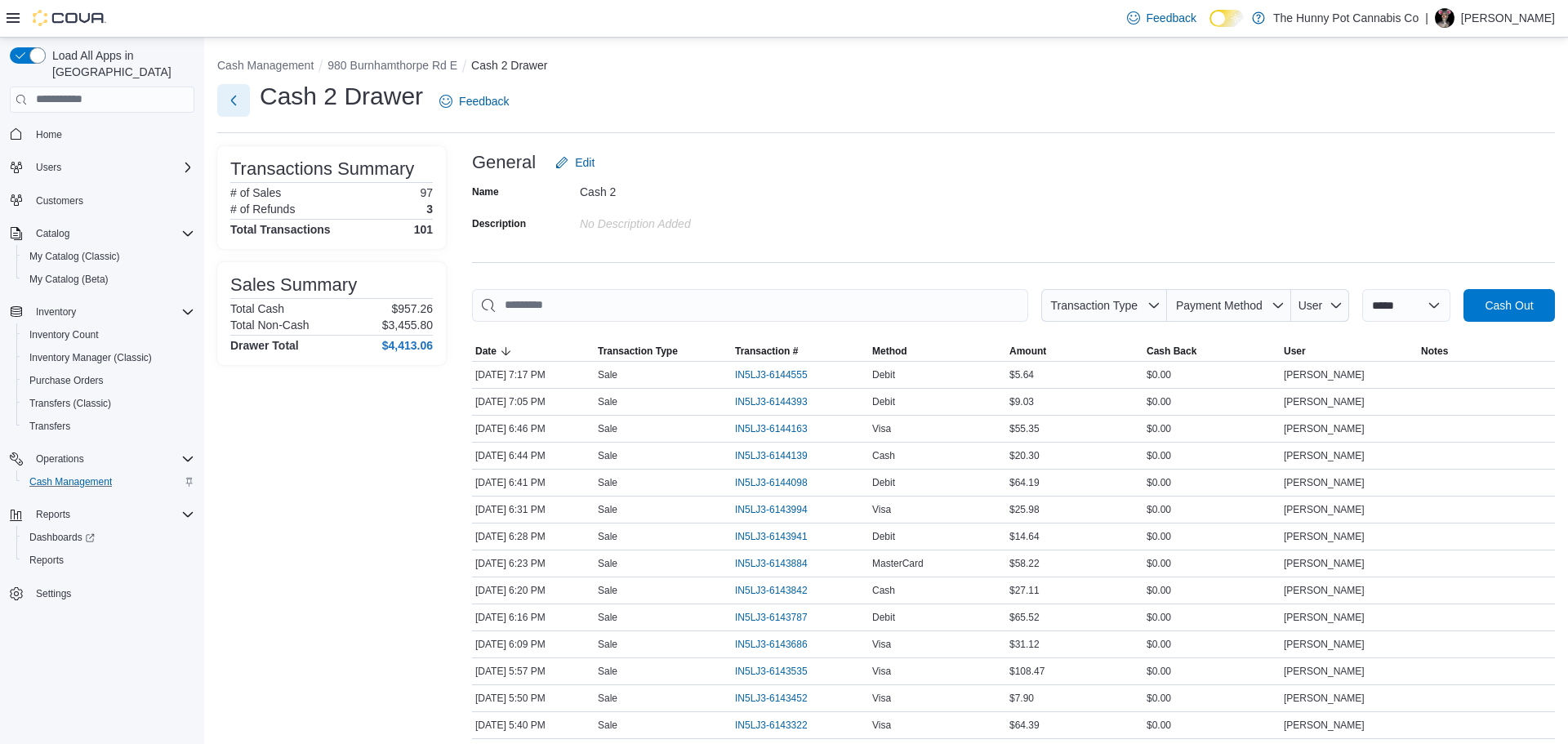
click at [248, 99] on button "Next" at bounding box center [234, 100] width 33 height 33
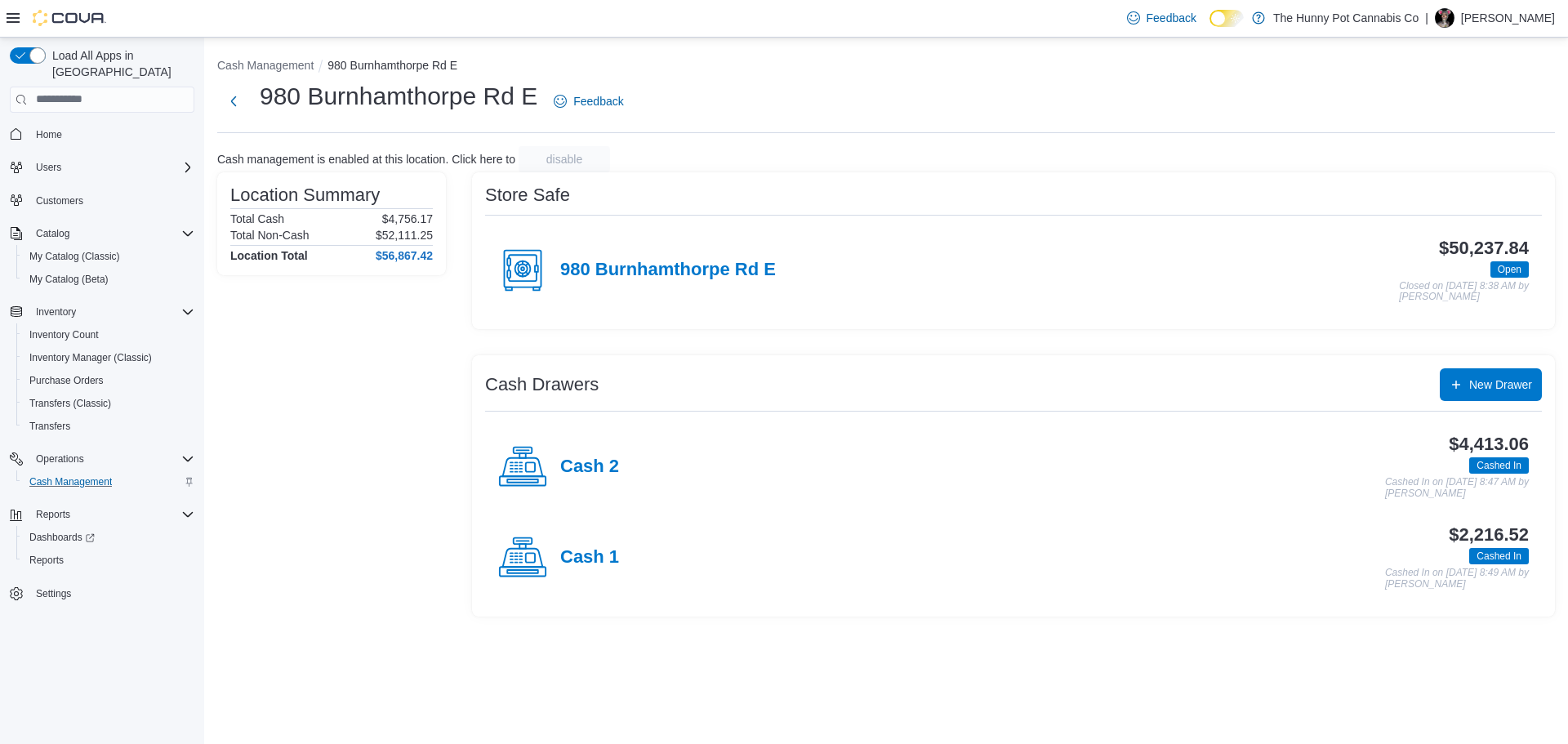
click at [123, 124] on span "Home" at bounding box center [112, 134] width 165 height 21
